Goal: Task Accomplishment & Management: Manage account settings

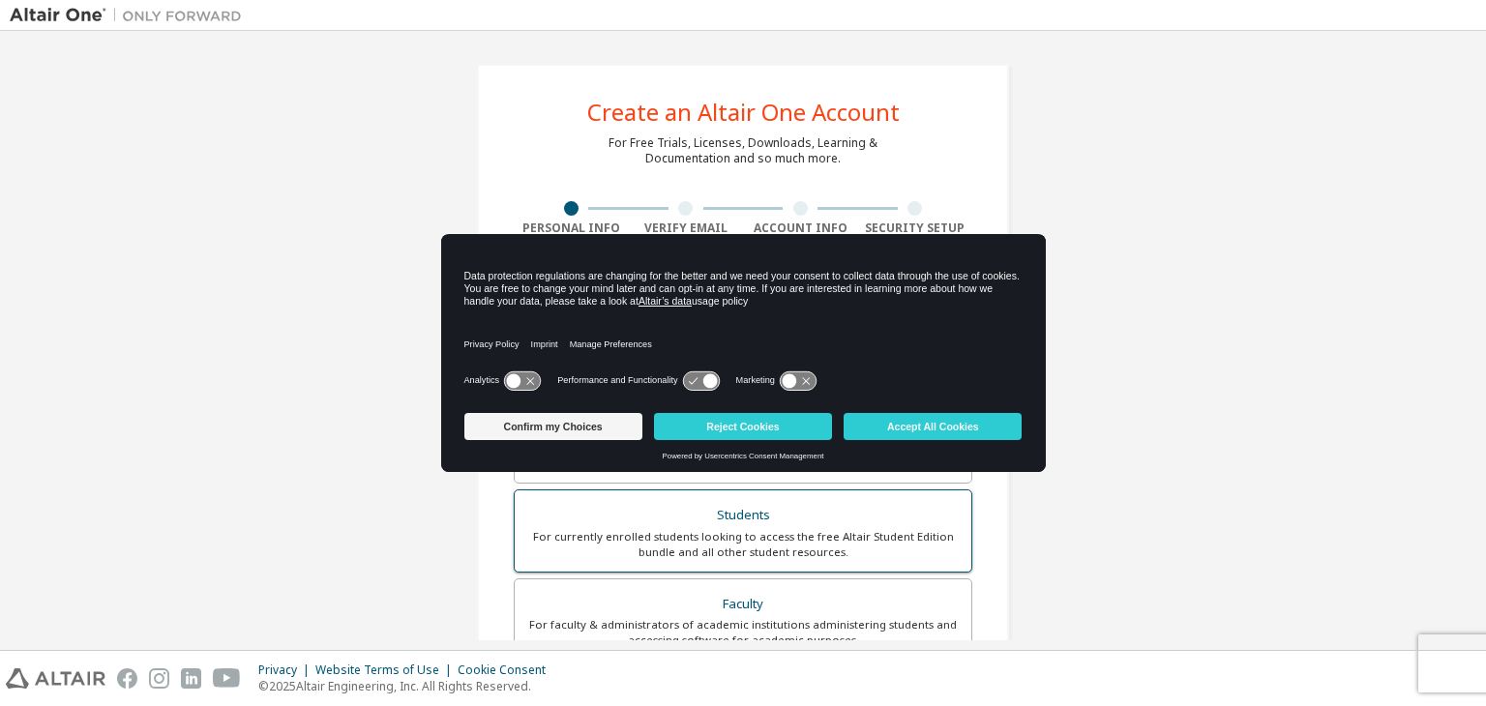
click at [724, 510] on div "Students" at bounding box center [742, 515] width 433 height 27
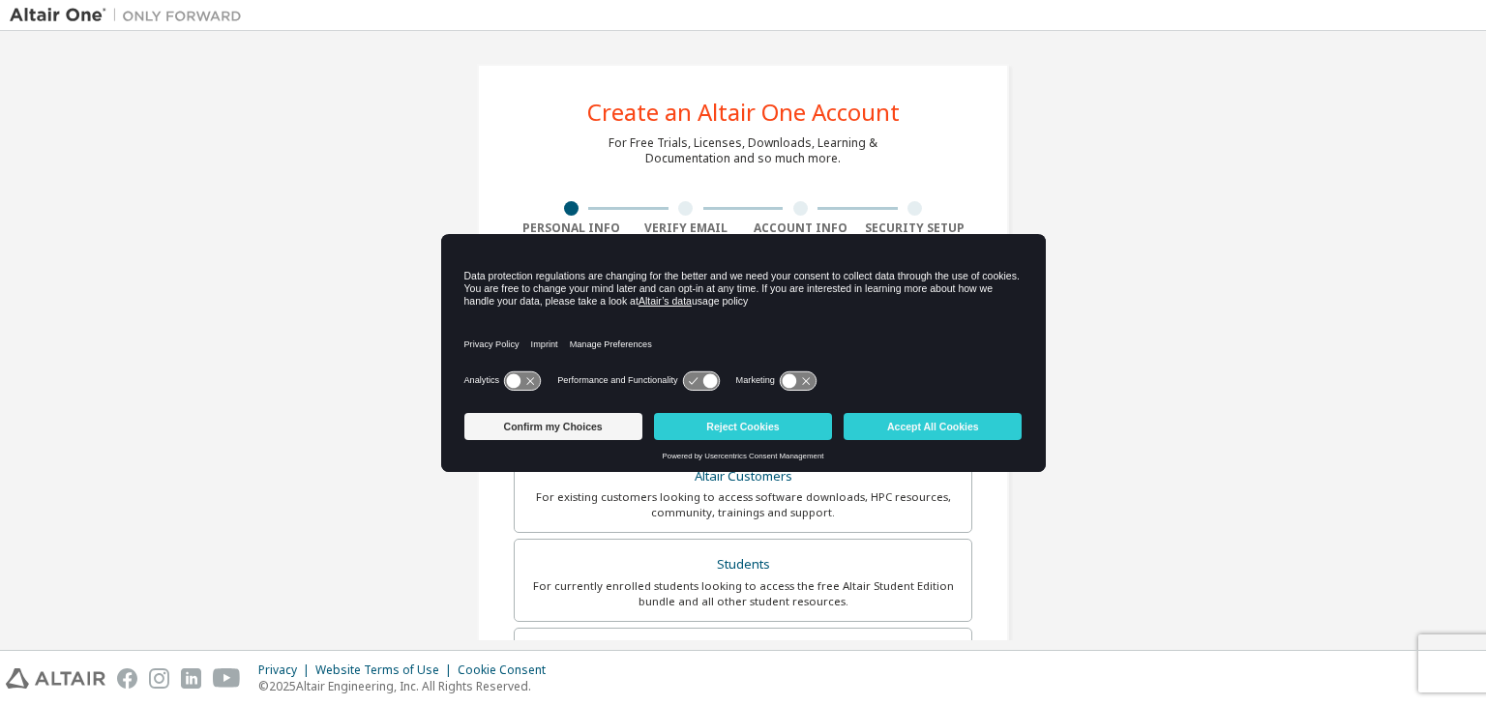
click at [1097, 216] on div "Create an Altair One Account For Free Trials, Licenses, Downloads, Learning & D…" at bounding box center [743, 578] width 1466 height 1075
click at [702, 424] on button "Reject Cookies" at bounding box center [743, 426] width 178 height 27
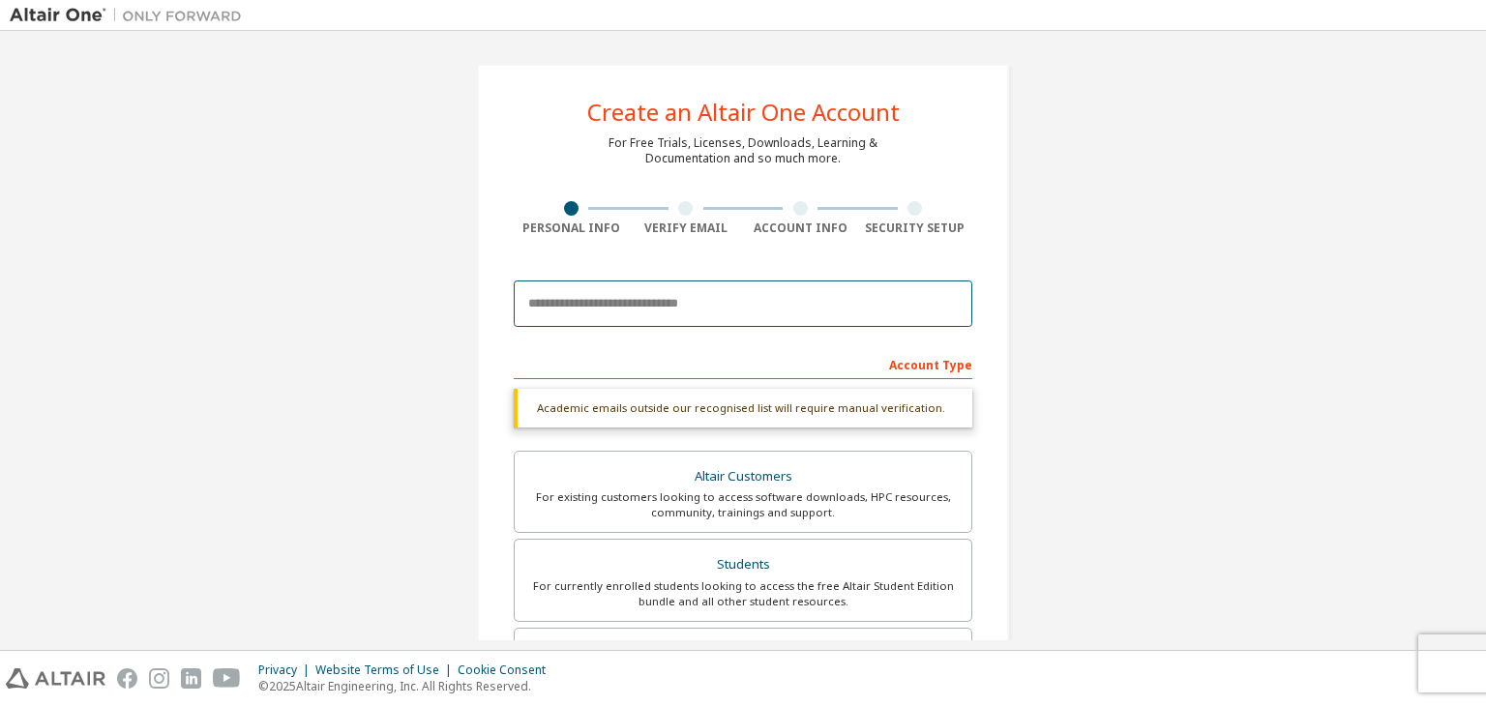
click at [742, 311] on input "email" at bounding box center [743, 304] width 459 height 46
type input "**********"
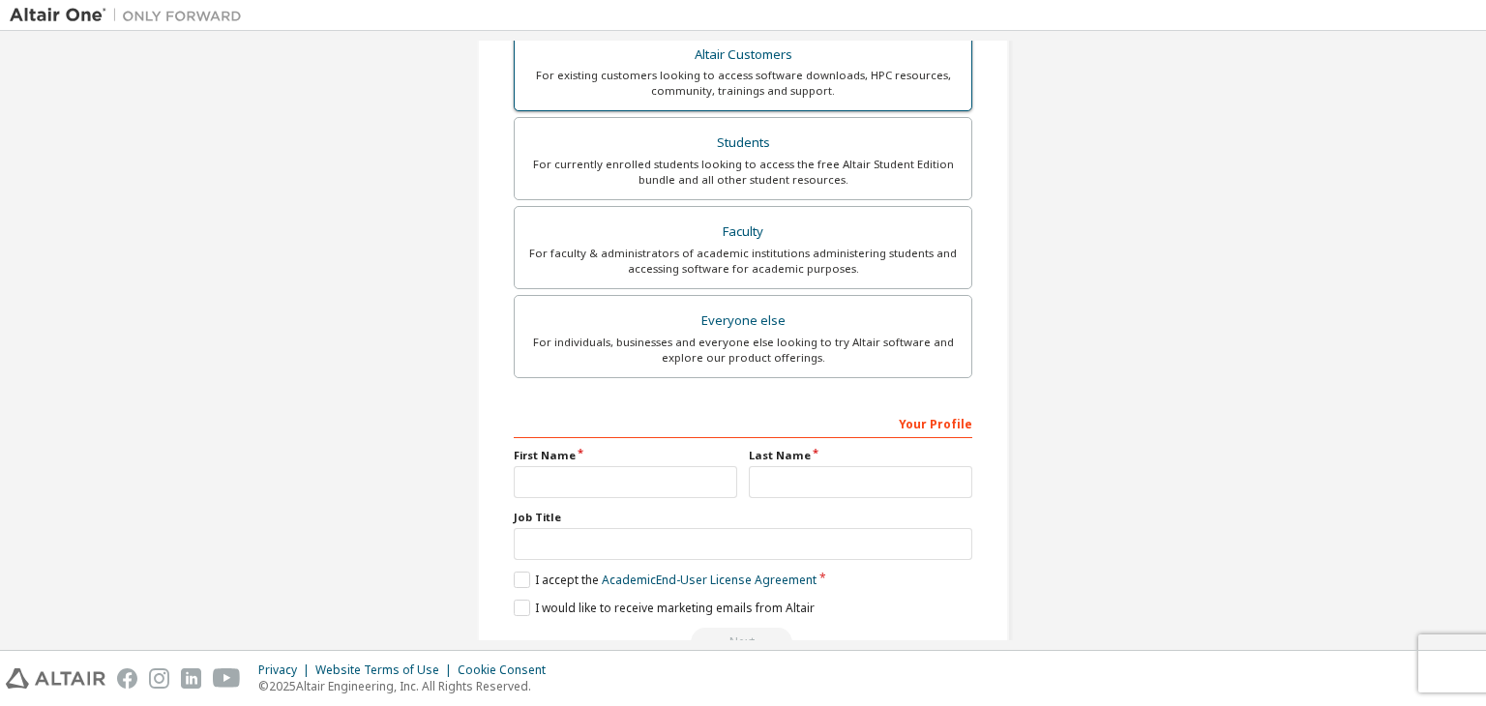
scroll to position [466, 0]
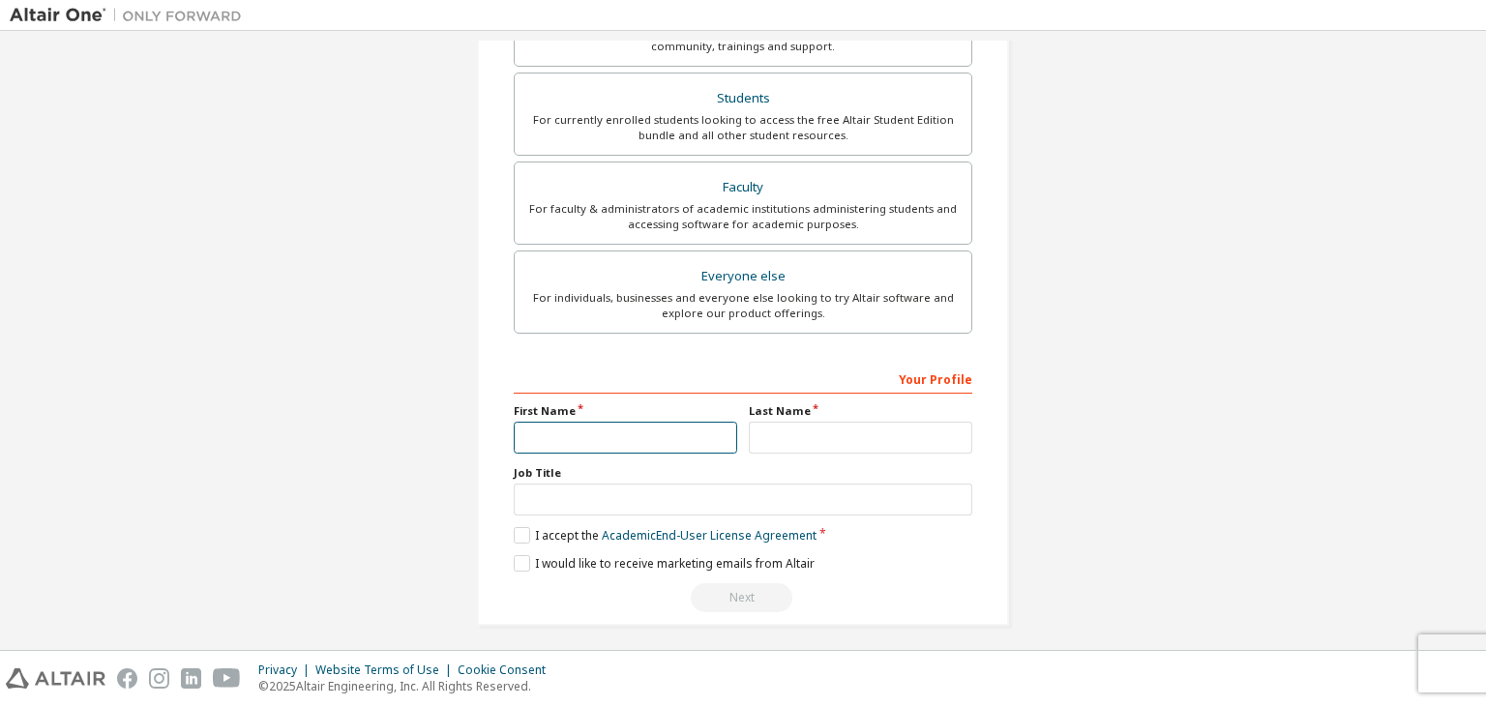
click at [694, 430] on input "text" at bounding box center [625, 438] width 223 height 32
type input "******"
click at [769, 438] on input "text" at bounding box center [860, 437] width 223 height 32
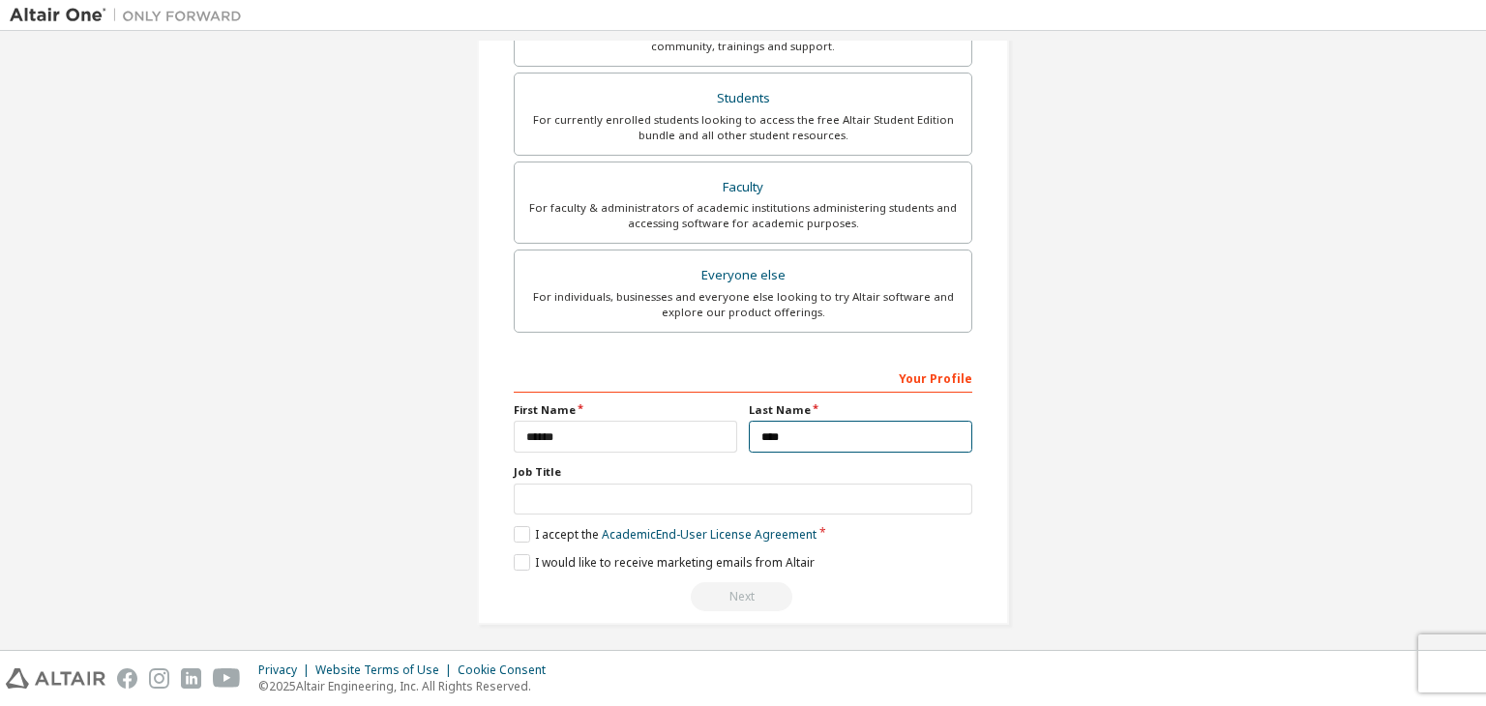
type input "****"
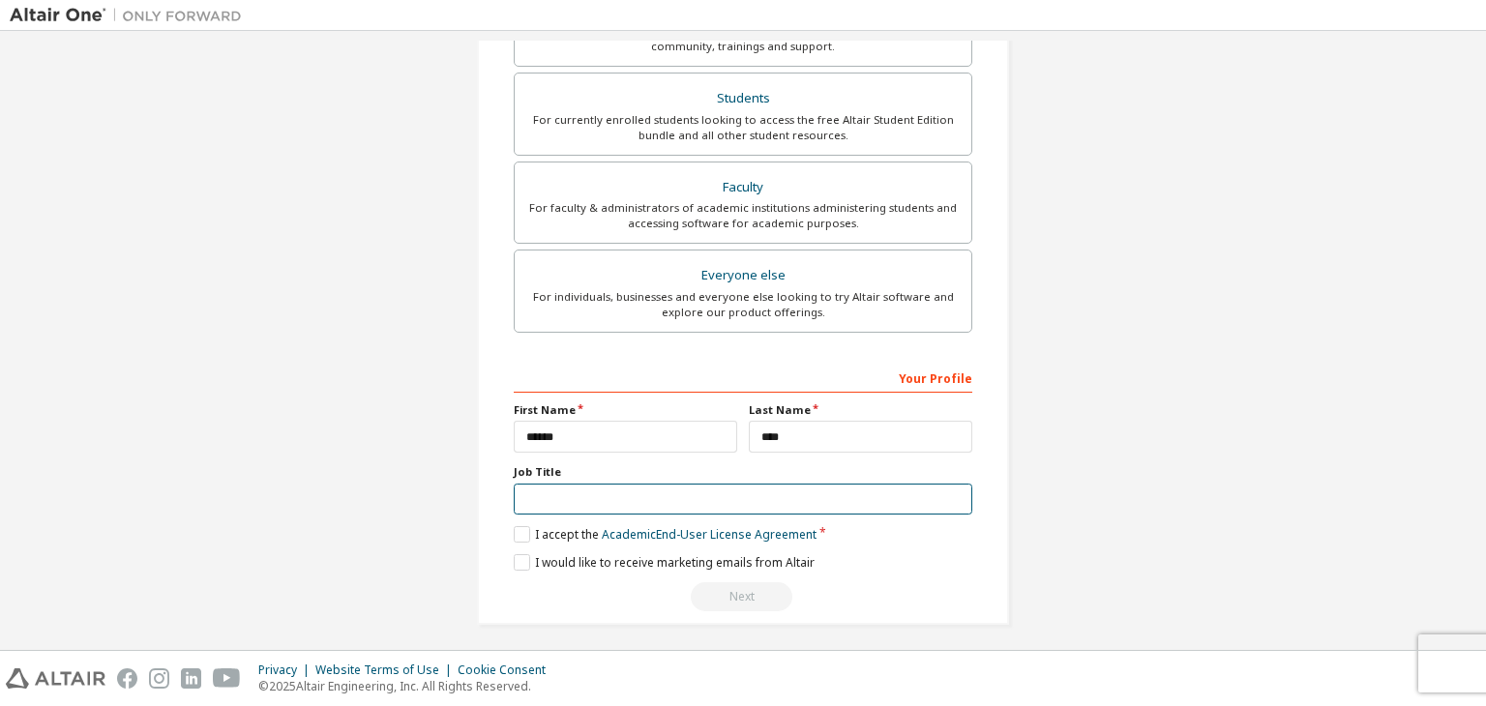
click at [695, 498] on input "text" at bounding box center [743, 500] width 459 height 32
type input "*******"
click at [515, 534] on label "I accept the Academic End-User License Agreement" at bounding box center [665, 534] width 303 height 16
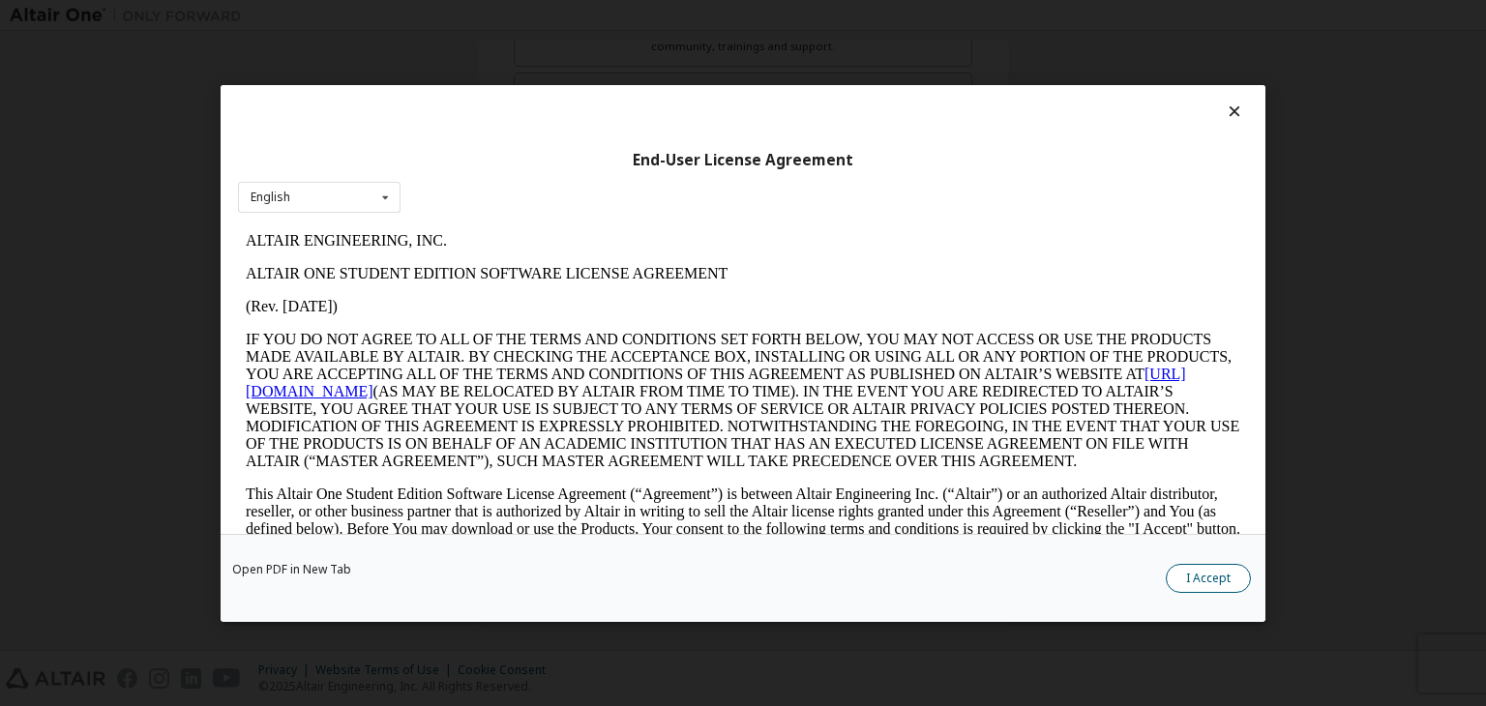
scroll to position [0, 0]
click at [1180, 585] on button "I Accept" at bounding box center [1208, 578] width 85 height 29
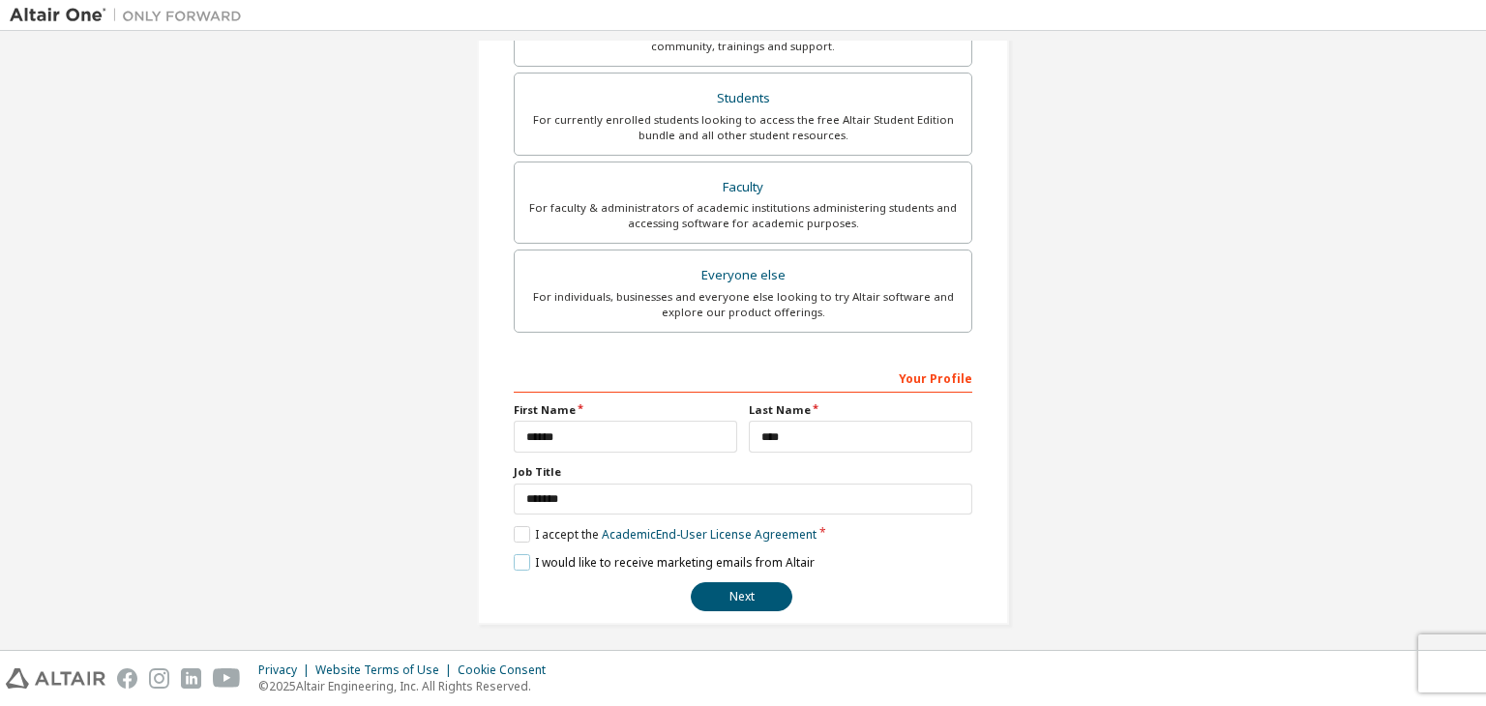
click at [514, 561] on label "I would like to receive marketing emails from Altair" at bounding box center [664, 562] width 301 height 16
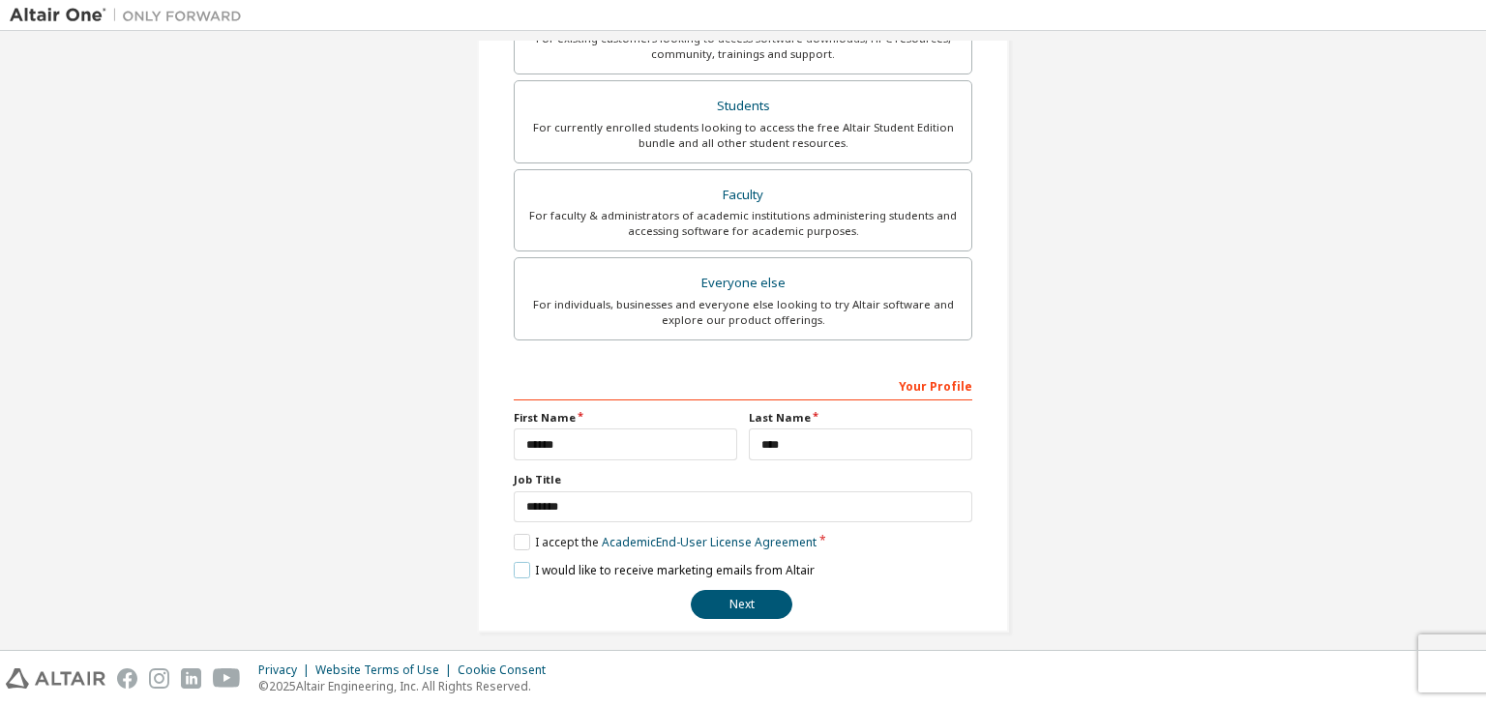
scroll to position [421, 0]
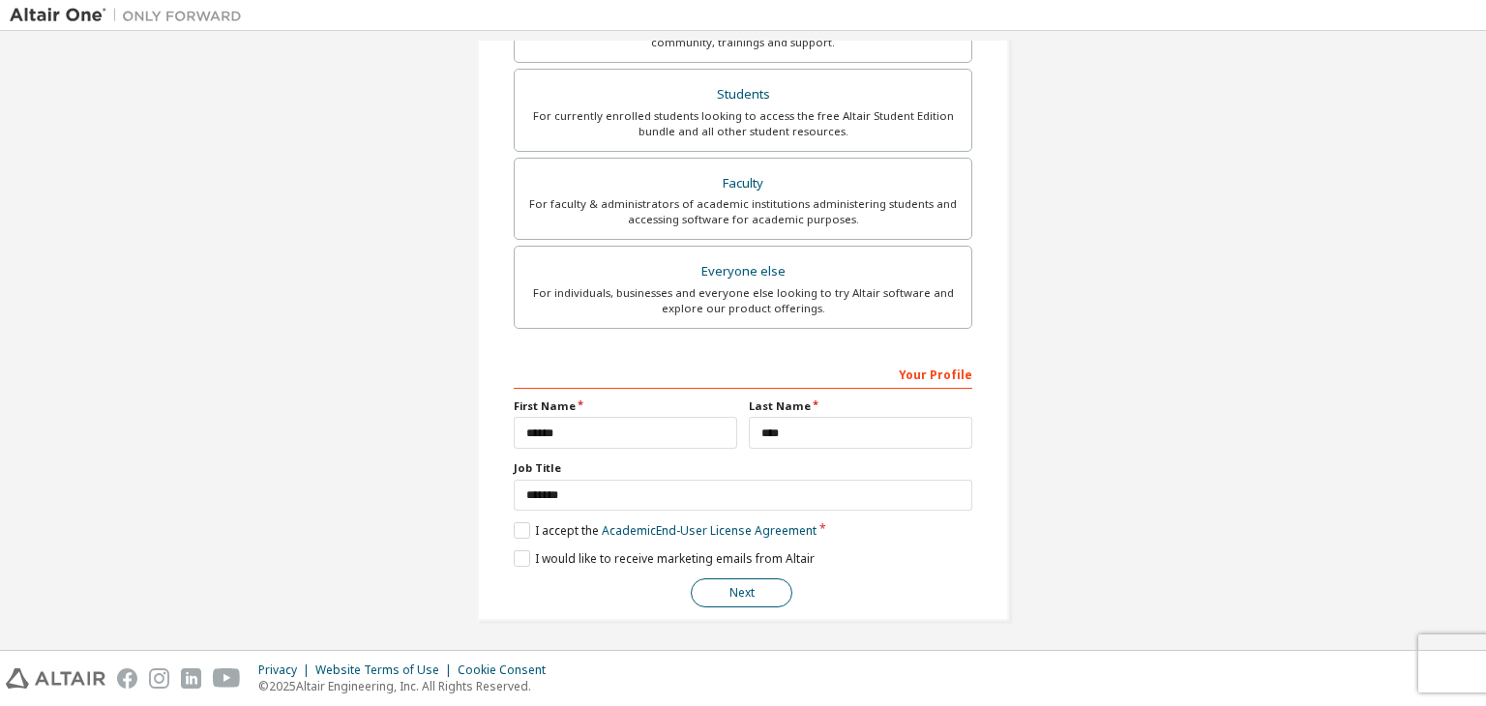
click at [755, 592] on button "Next" at bounding box center [742, 592] width 102 height 29
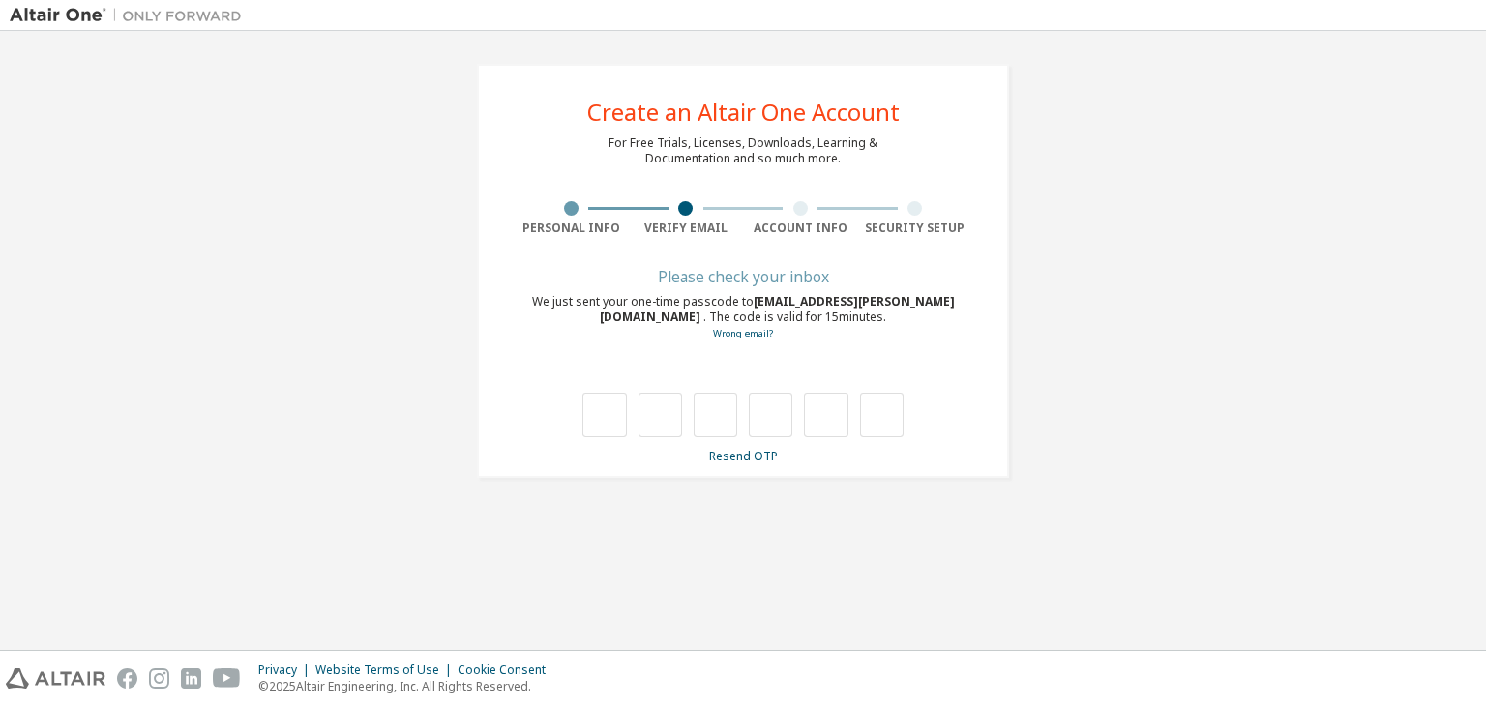
scroll to position [0, 0]
type input "*"
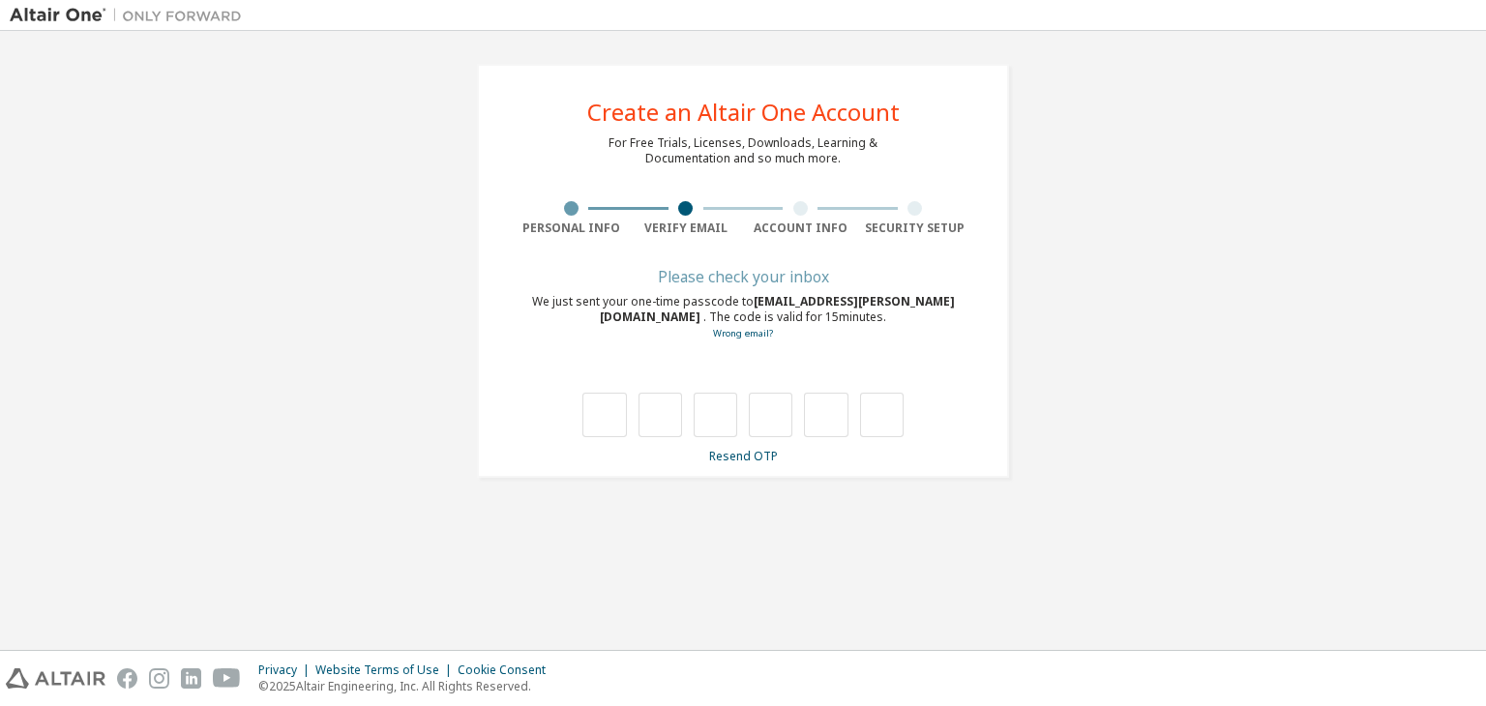
type input "*"
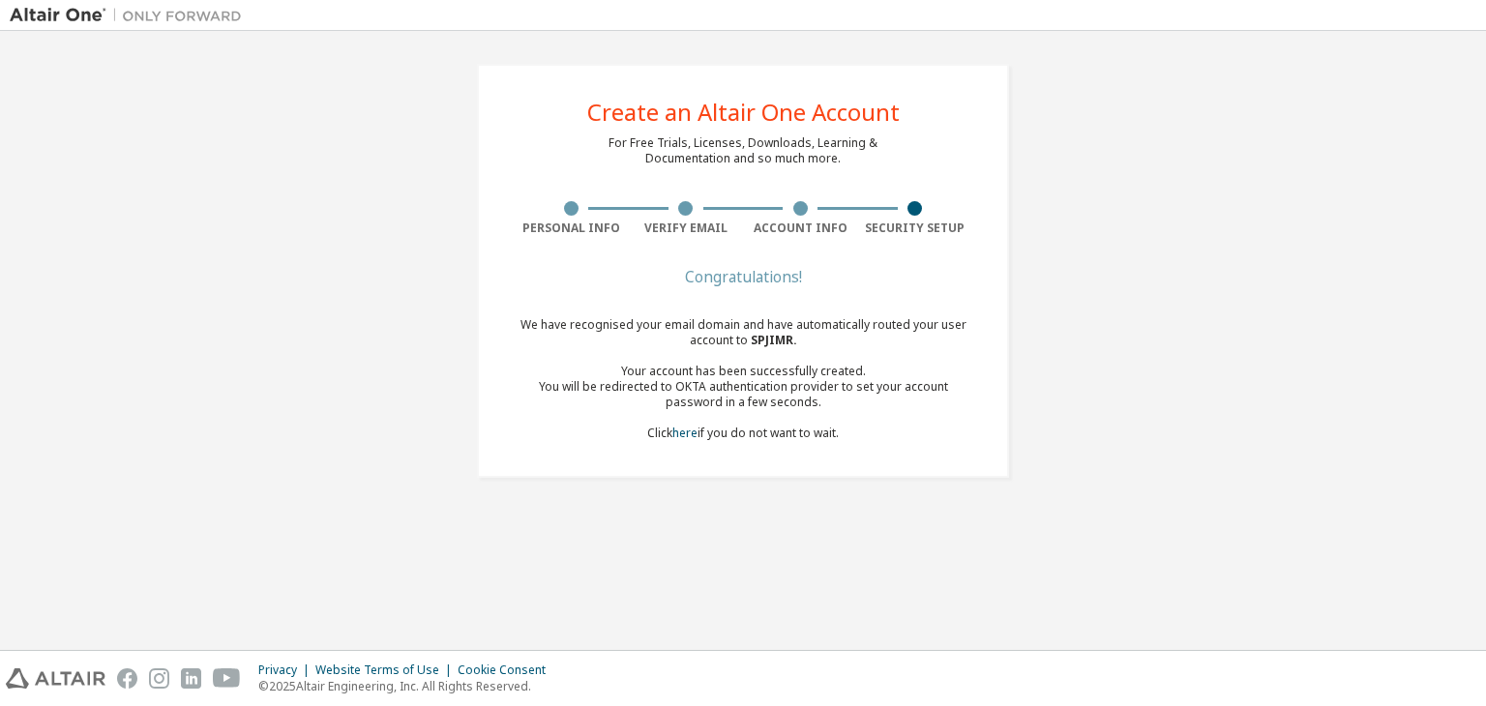
click at [653, 427] on div "We have recognised your email domain and have automatically routed your user ac…" at bounding box center [743, 379] width 459 height 124
click at [718, 458] on div "Congratulations! We have recognised your email domain and have automatically ro…" at bounding box center [743, 367] width 459 height 193
click at [686, 429] on link "here" at bounding box center [684, 433] width 25 height 16
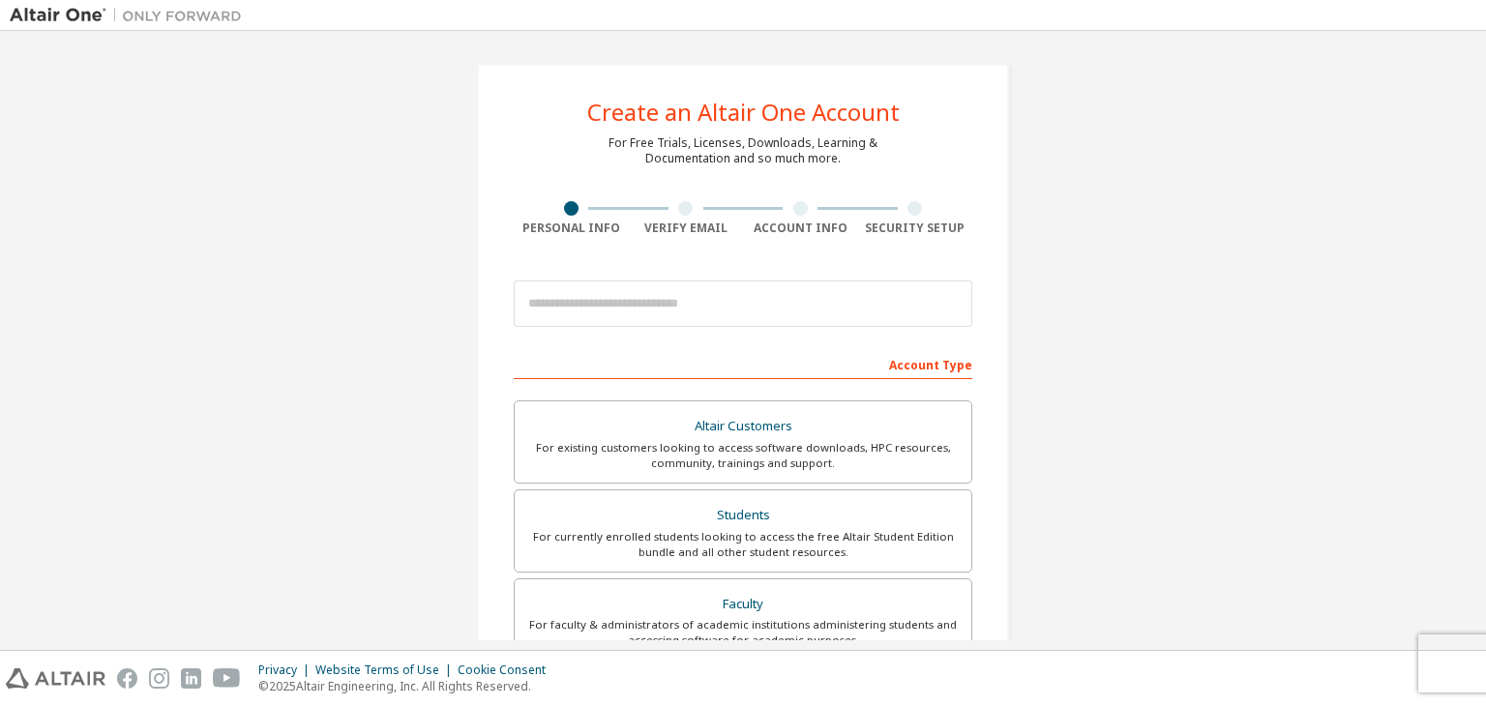
click at [54, 16] on img at bounding box center [131, 15] width 242 height 19
click at [96, 19] on img at bounding box center [131, 15] width 242 height 19
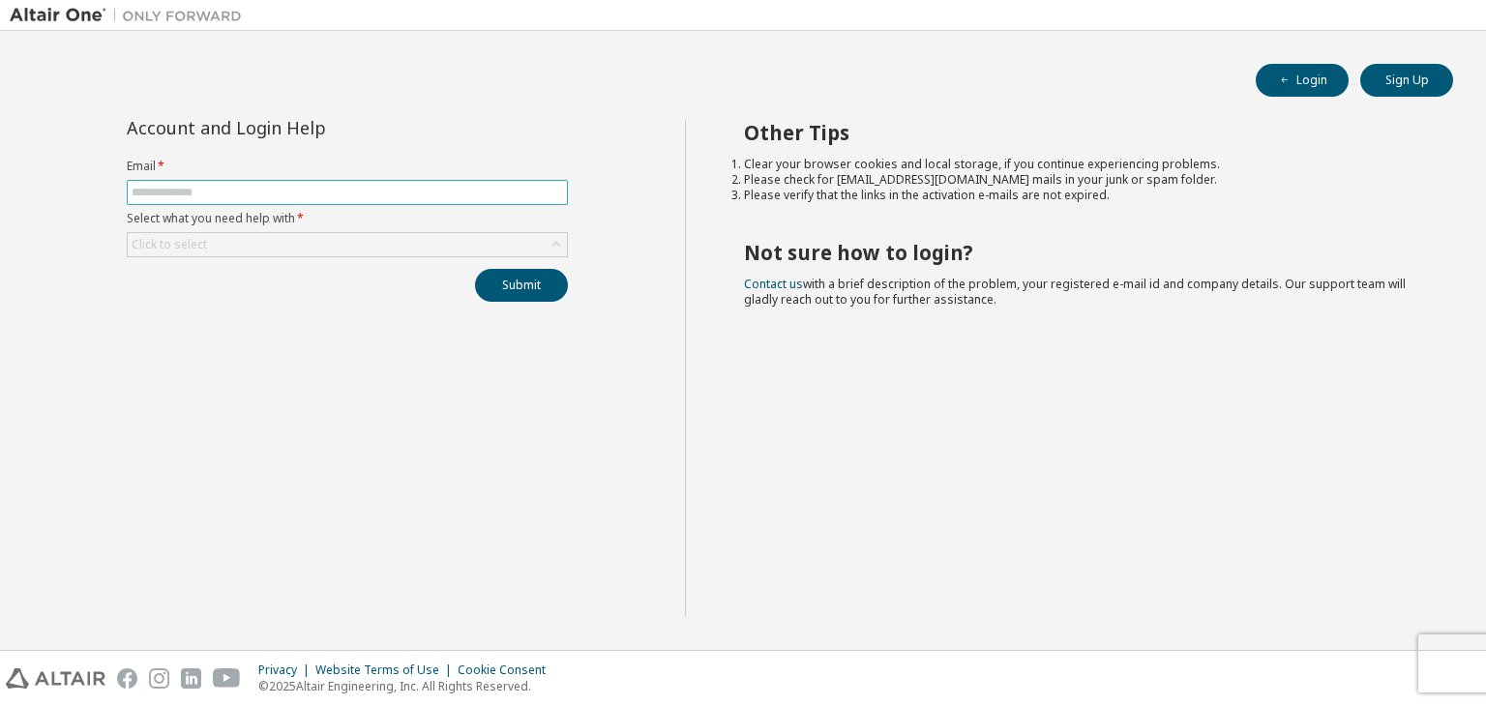
click at [224, 194] on input "text" at bounding box center [347, 192] width 431 height 15
type input "**********"
click at [233, 240] on div "Click to select" at bounding box center [347, 244] width 439 height 23
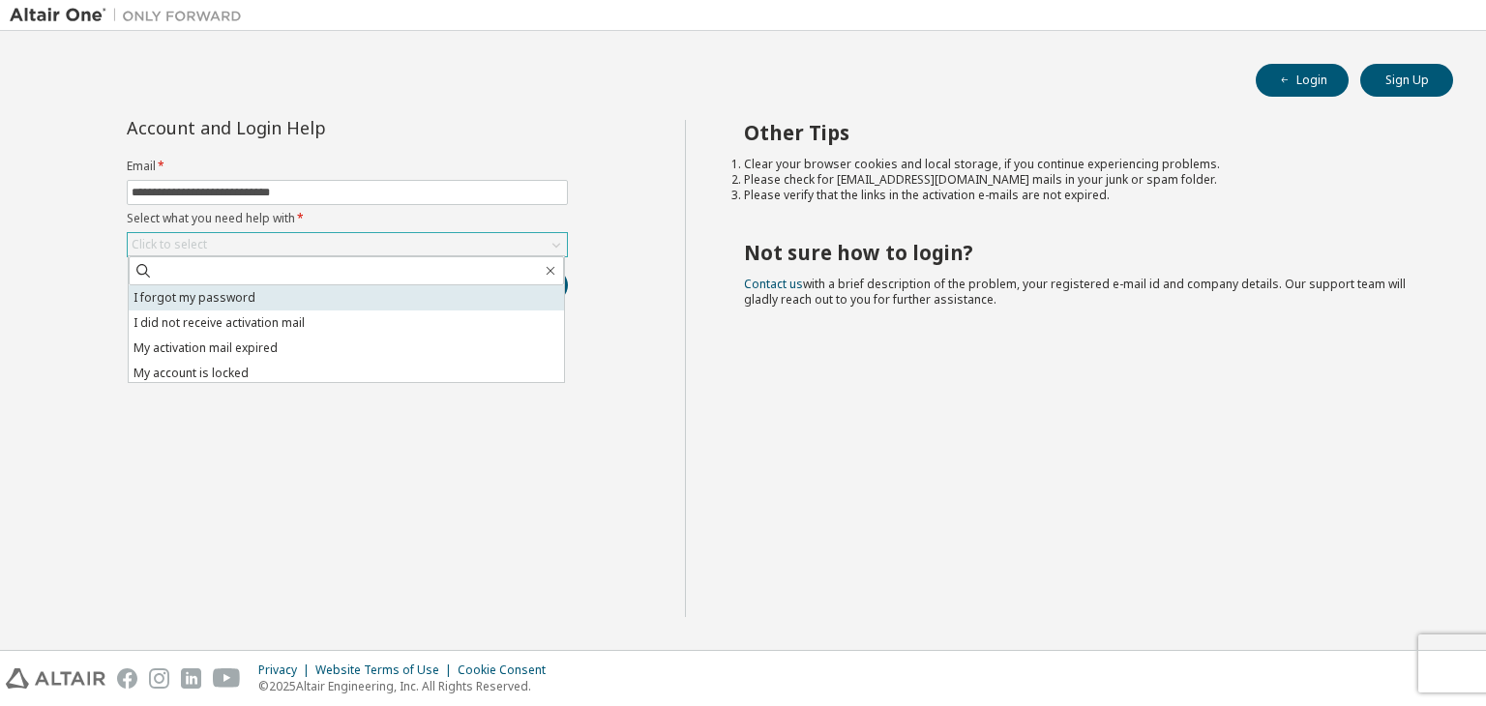
click at [277, 297] on li "I forgot my password" at bounding box center [346, 297] width 435 height 25
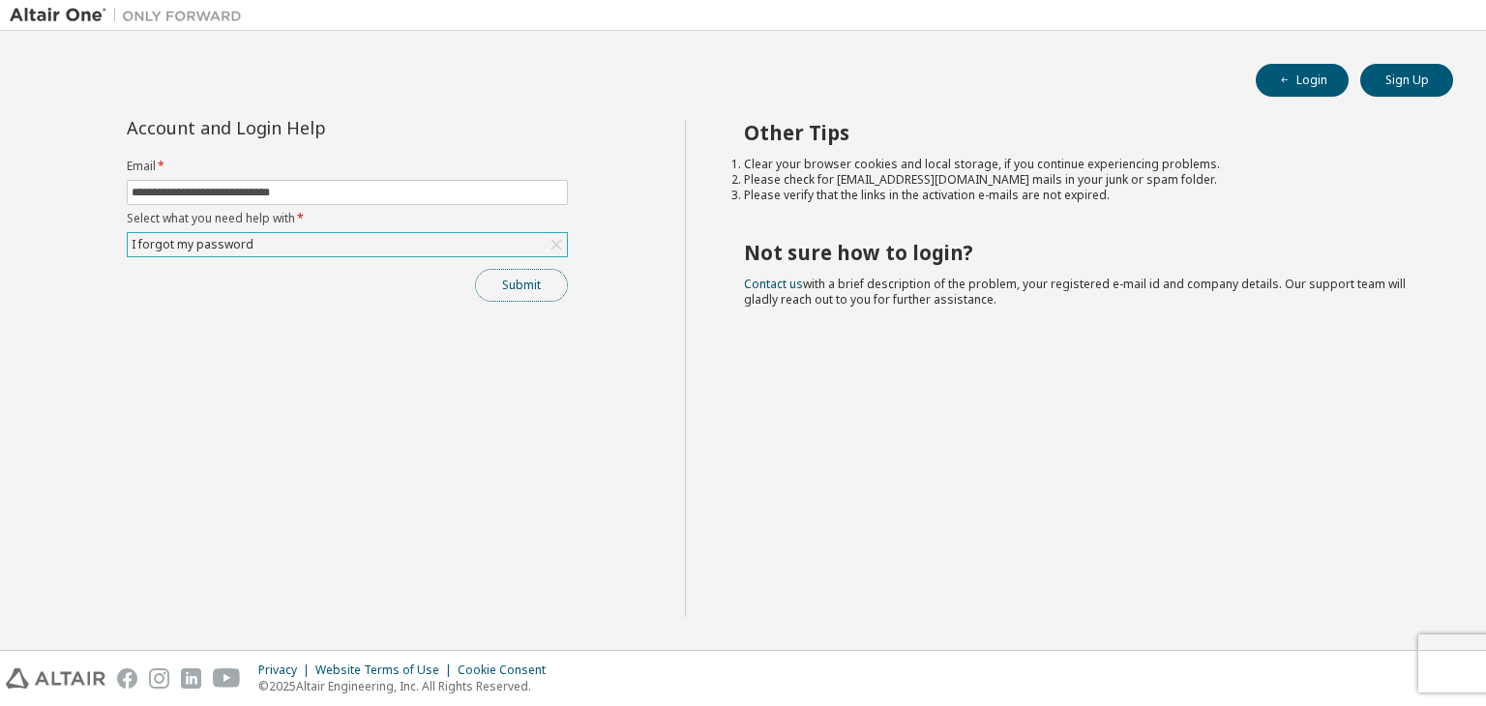
click at [527, 297] on button "Submit" at bounding box center [521, 285] width 93 height 33
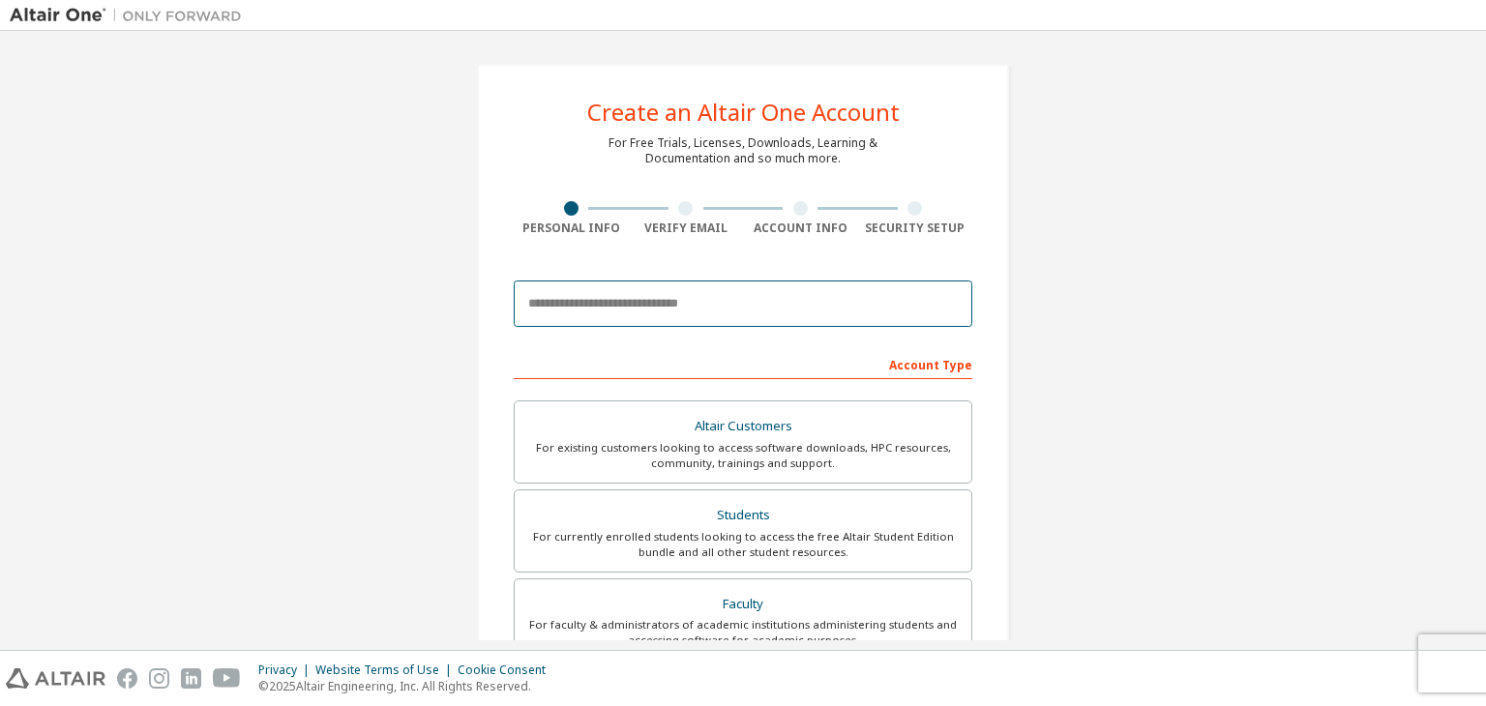
click at [759, 287] on input "email" at bounding box center [743, 304] width 459 height 46
type input "**********"
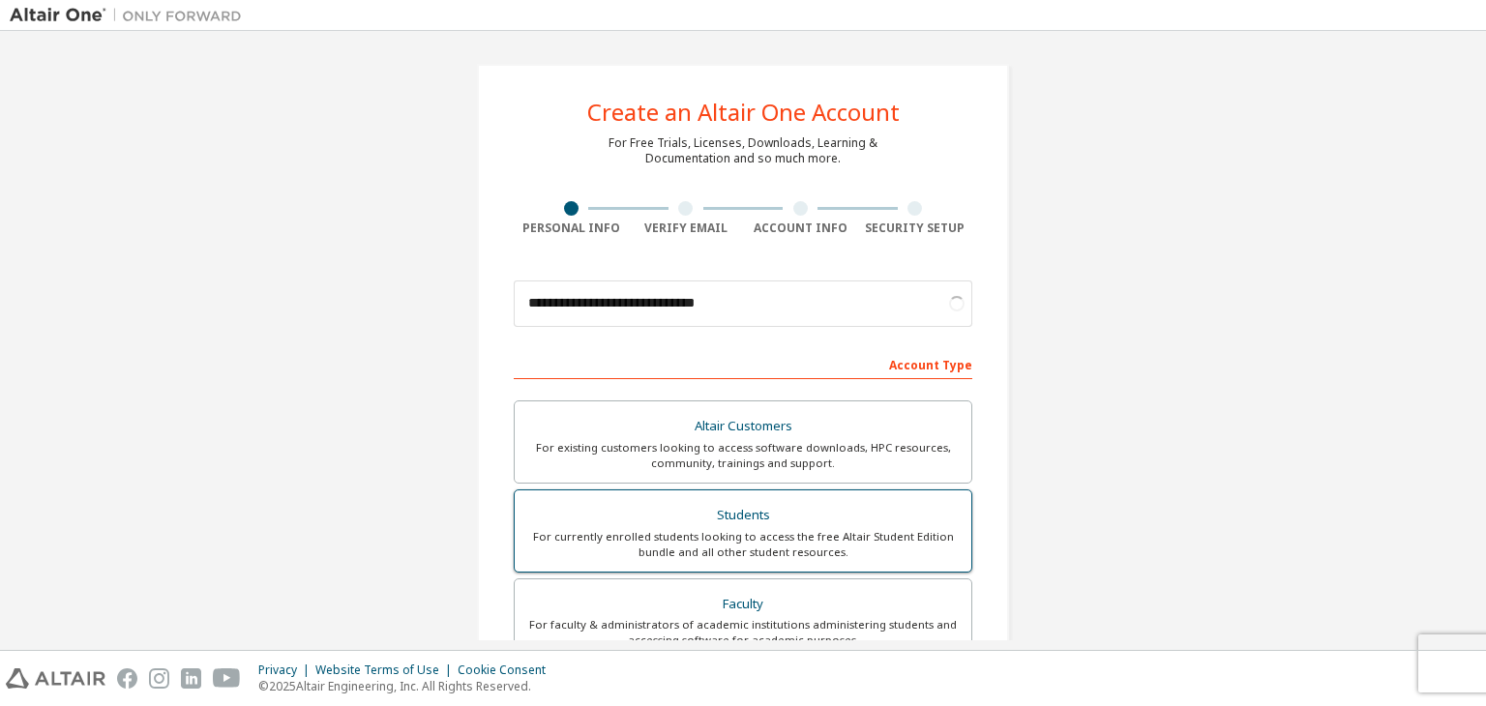
click at [685, 511] on div "Students" at bounding box center [742, 515] width 433 height 27
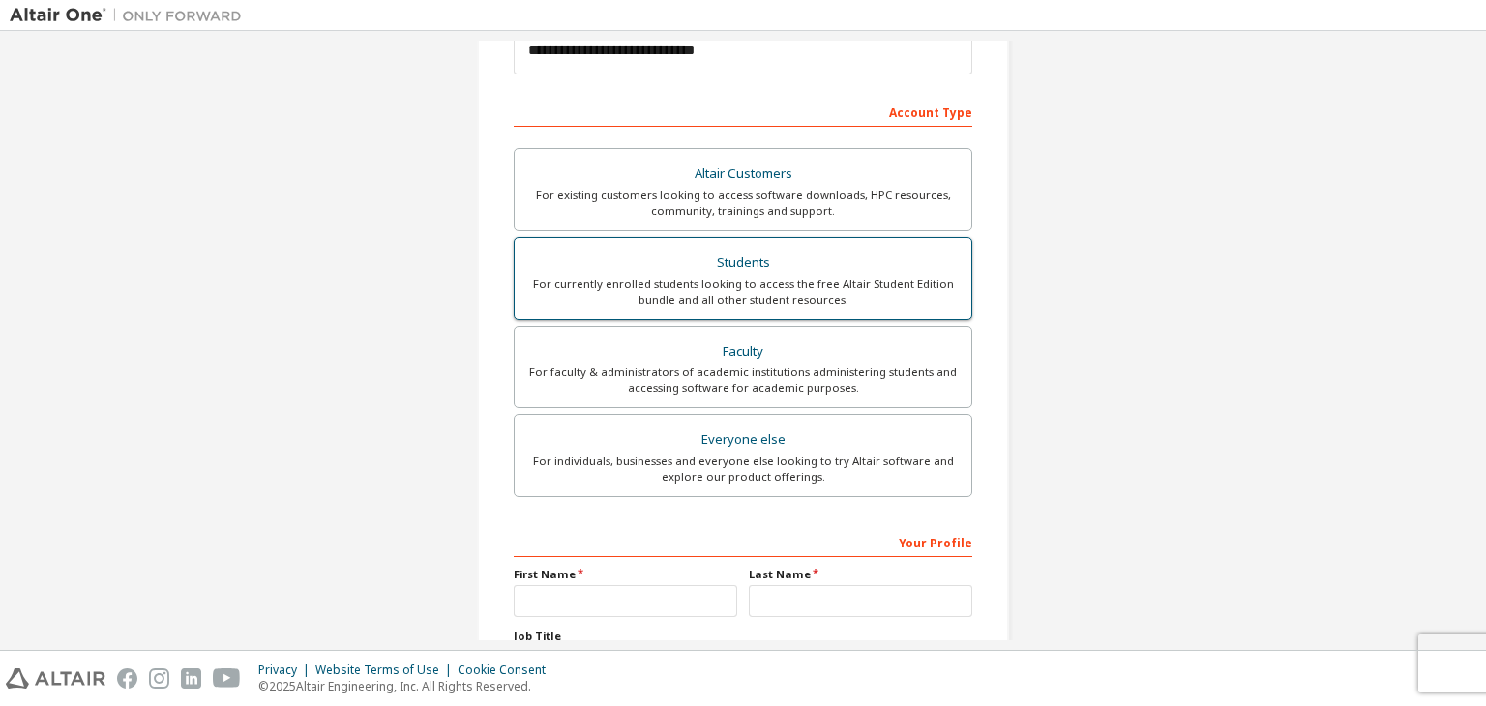
scroll to position [124, 0]
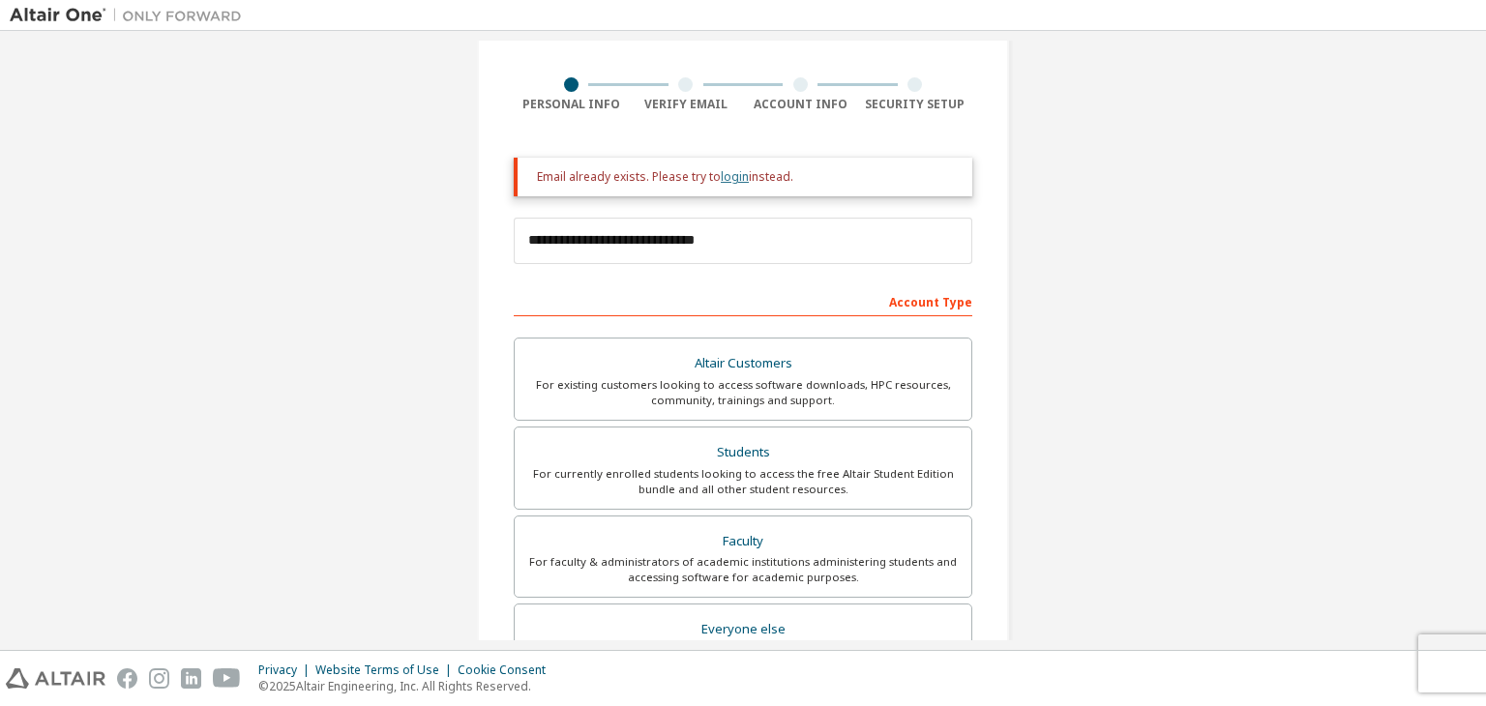
click at [730, 175] on link "login" at bounding box center [735, 176] width 28 height 16
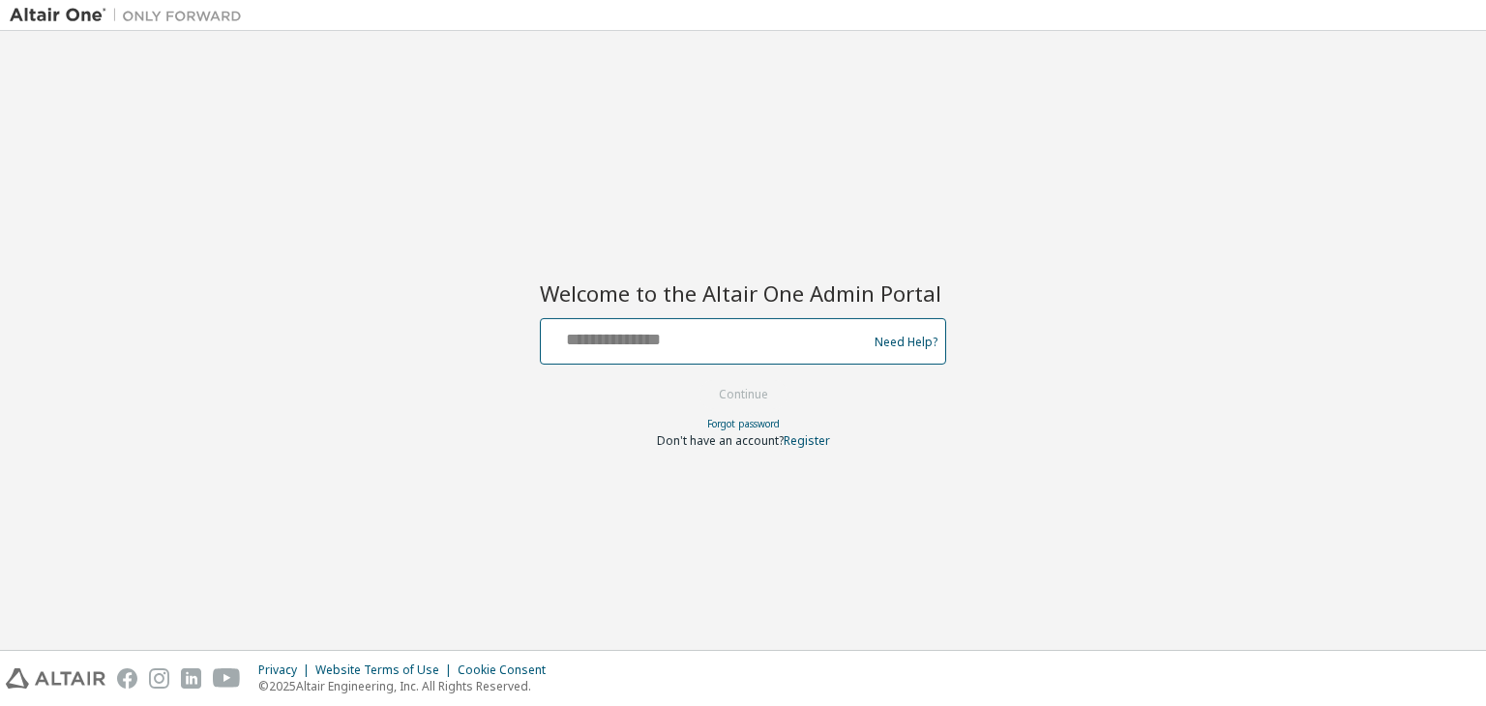
click at [580, 341] on input "text" at bounding box center [706, 337] width 316 height 28
type input "**********"
click at [770, 399] on button "Continue" at bounding box center [743, 394] width 90 height 29
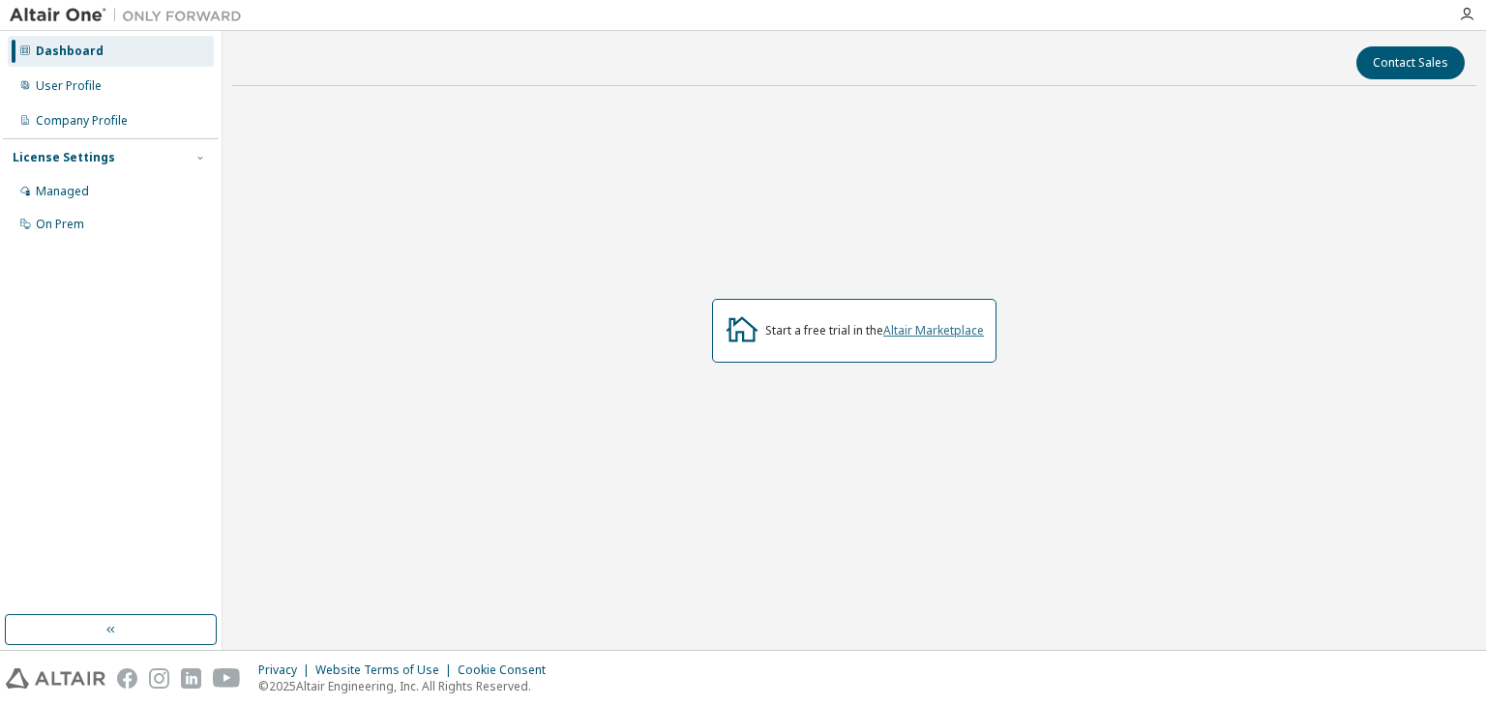
click at [914, 327] on link "Altair Marketplace" at bounding box center [933, 330] width 101 height 16
